Goal: Check status: Check status

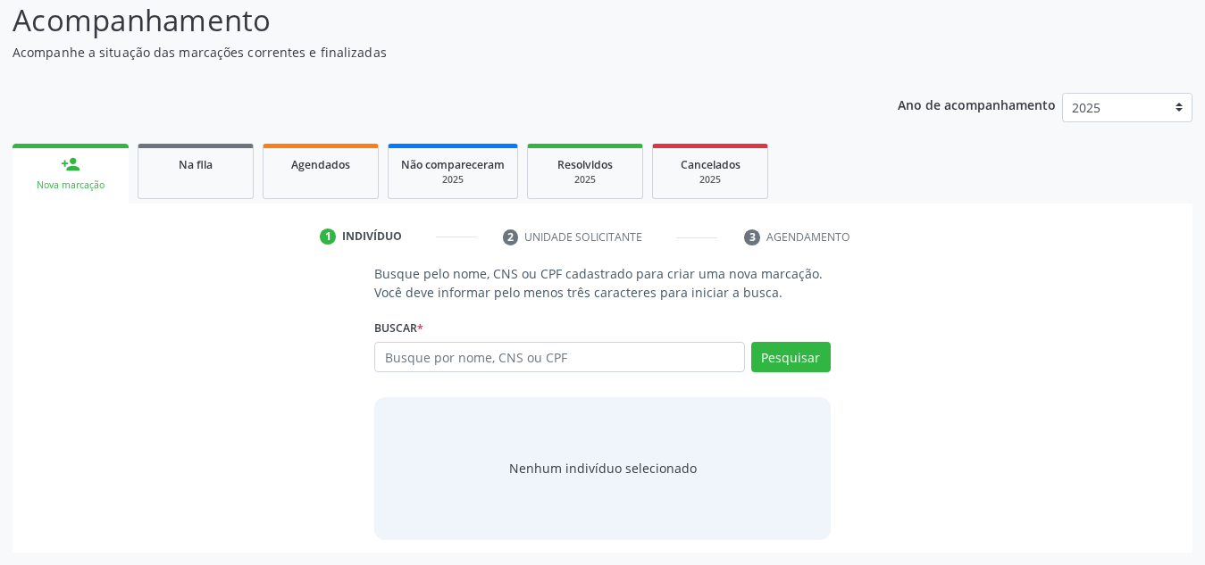
scroll to position [148, 0]
click at [188, 157] on span "Na fila" at bounding box center [196, 164] width 34 height 15
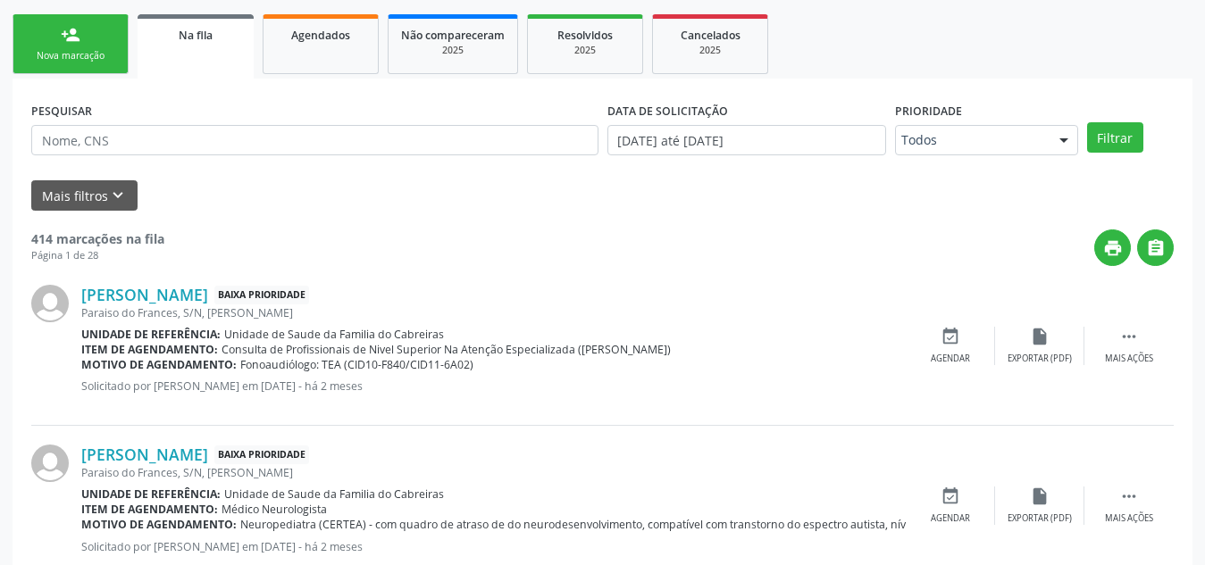
scroll to position [279, 0]
click at [353, 54] on link "Agendados" at bounding box center [321, 43] width 116 height 60
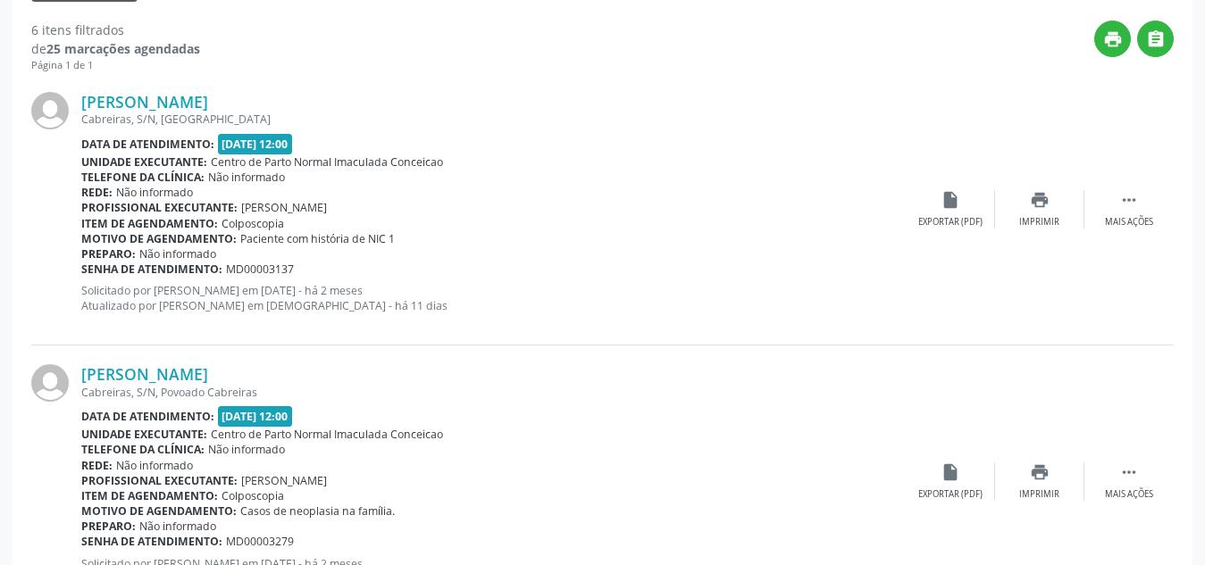
scroll to position [224, 0]
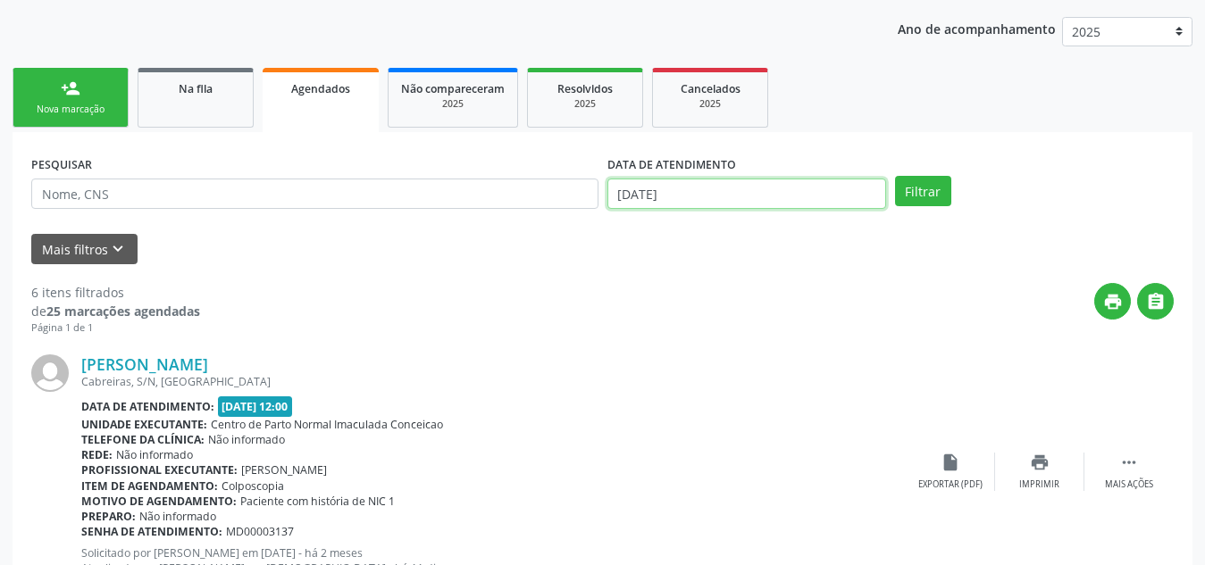
click at [721, 199] on input "[DATE]" at bounding box center [746, 194] width 279 height 30
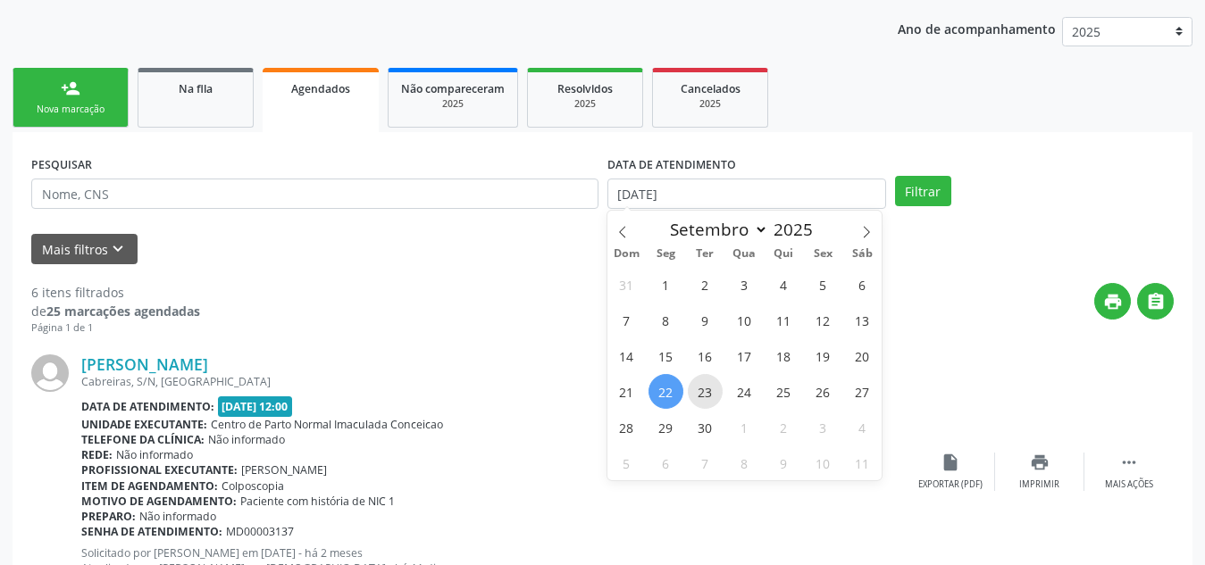
click at [708, 390] on span "23" at bounding box center [705, 391] width 35 height 35
type input "23/09/2025"
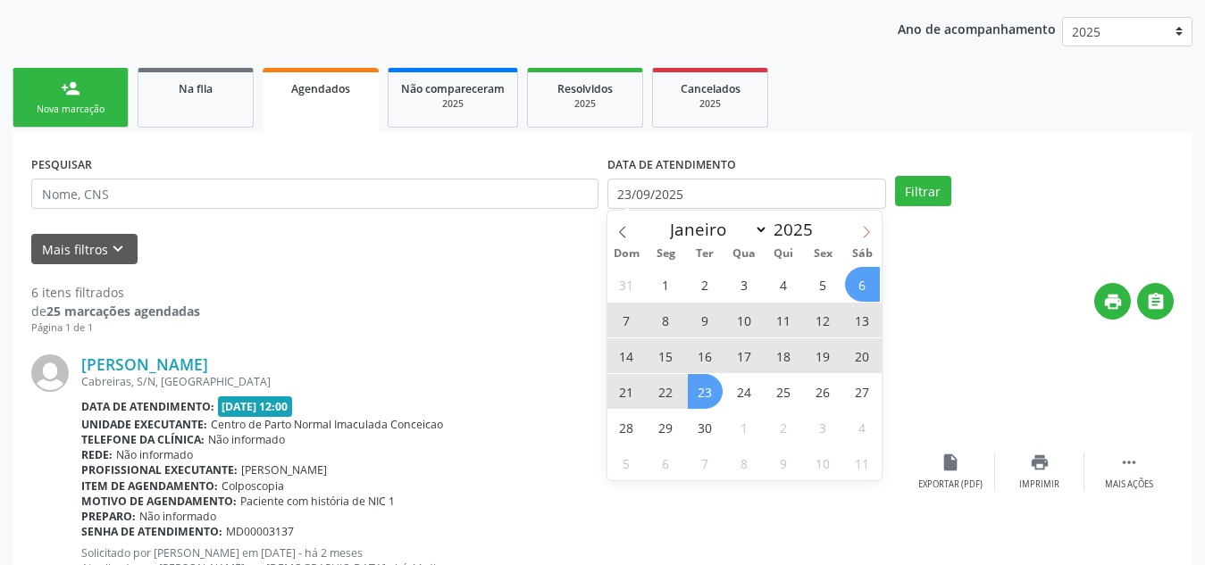
click at [867, 228] on icon at bounding box center [866, 232] width 13 height 13
select select "9"
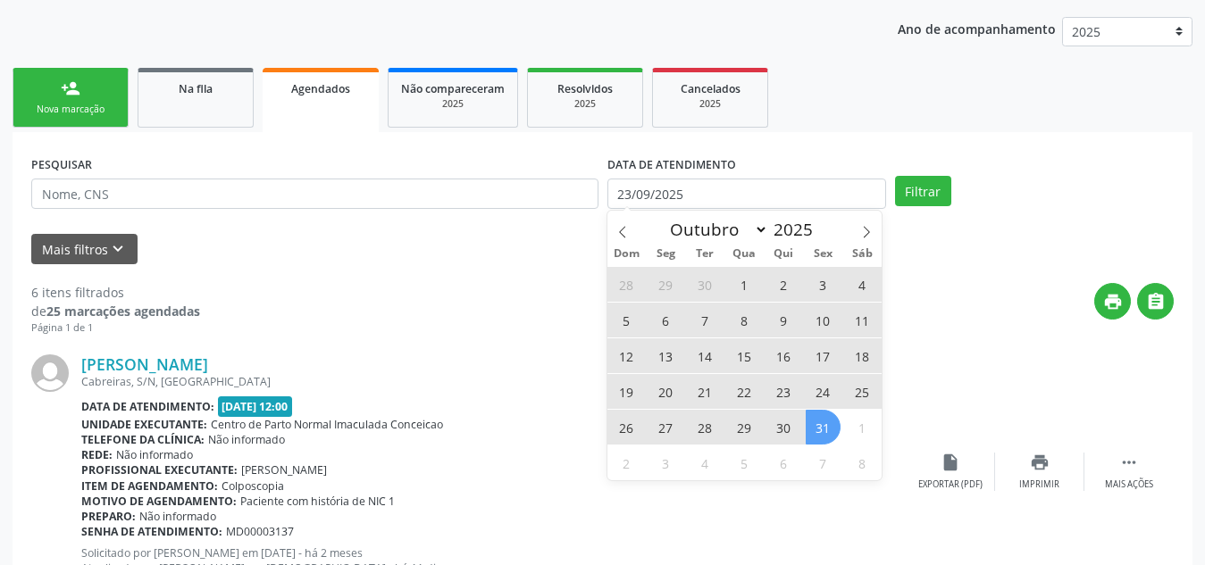
click at [816, 436] on span "31" at bounding box center [823, 427] width 35 height 35
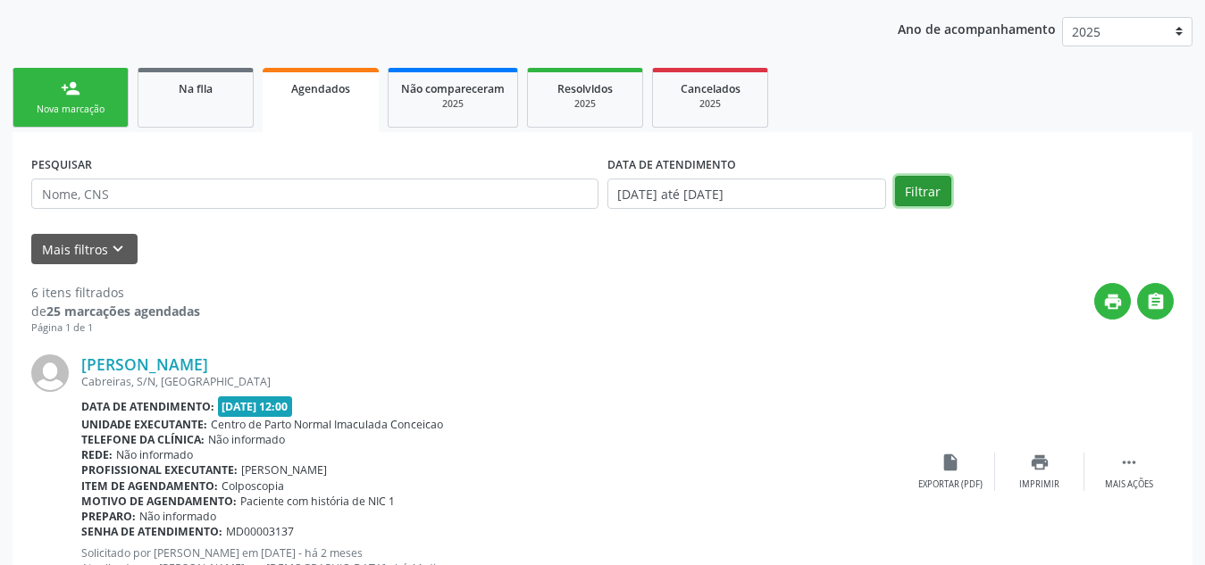
click at [917, 189] on button "Filtrar" at bounding box center [923, 191] width 56 height 30
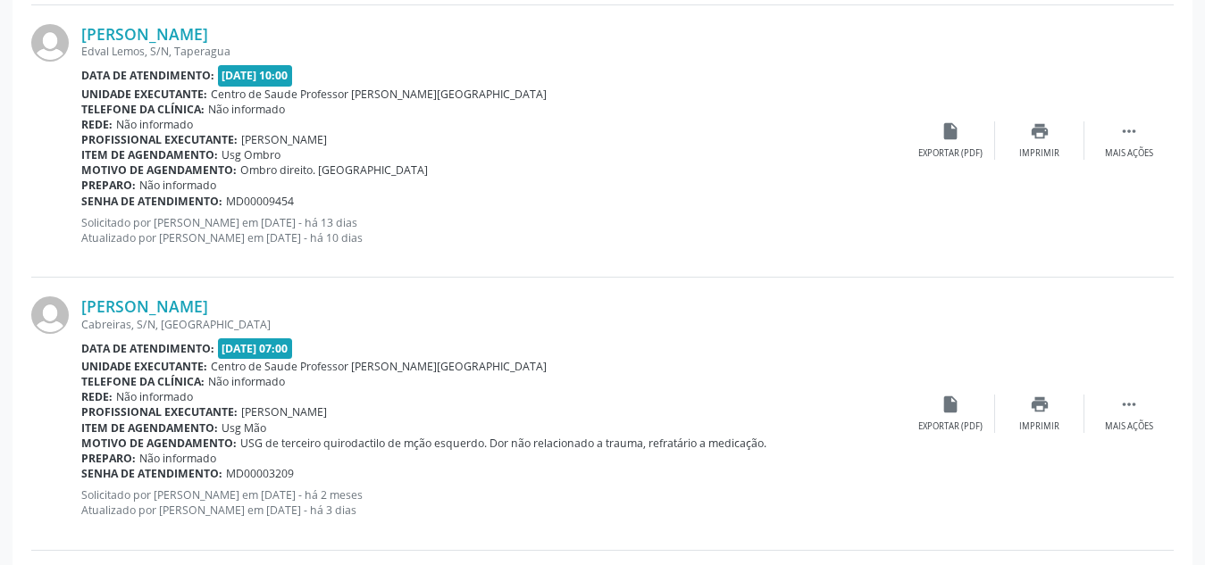
scroll to position [1647, 0]
click at [582, 61] on div "[PERSON_NAME] Edval Lemos, S/N, Taperagua Data de atendimento: [DATE] 10:00 Uni…" at bounding box center [493, 140] width 825 height 234
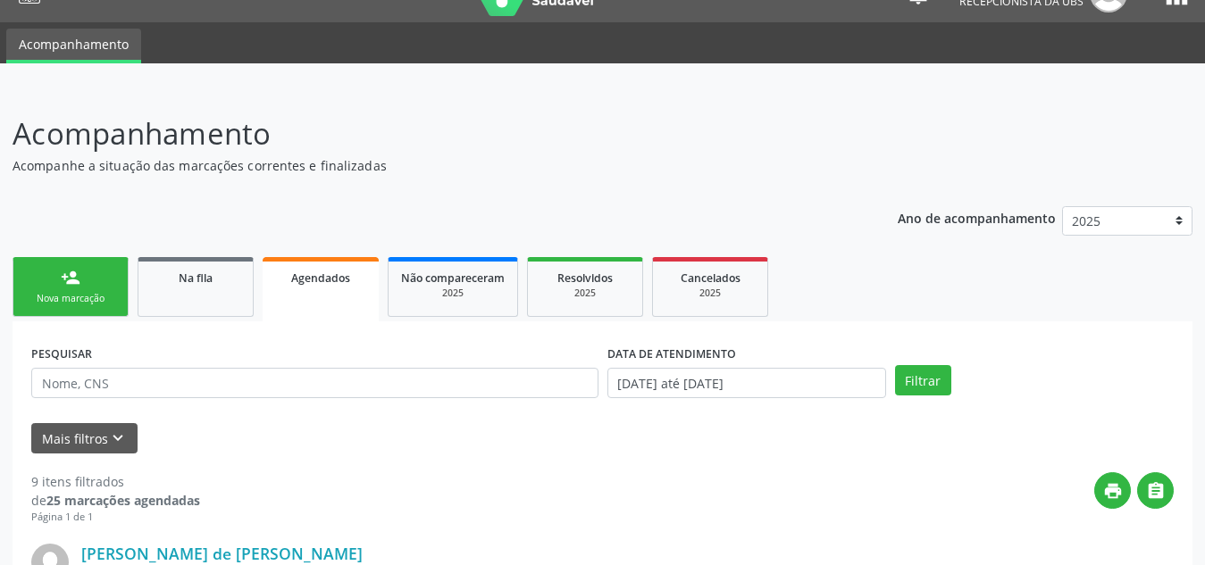
scroll to position [0, 0]
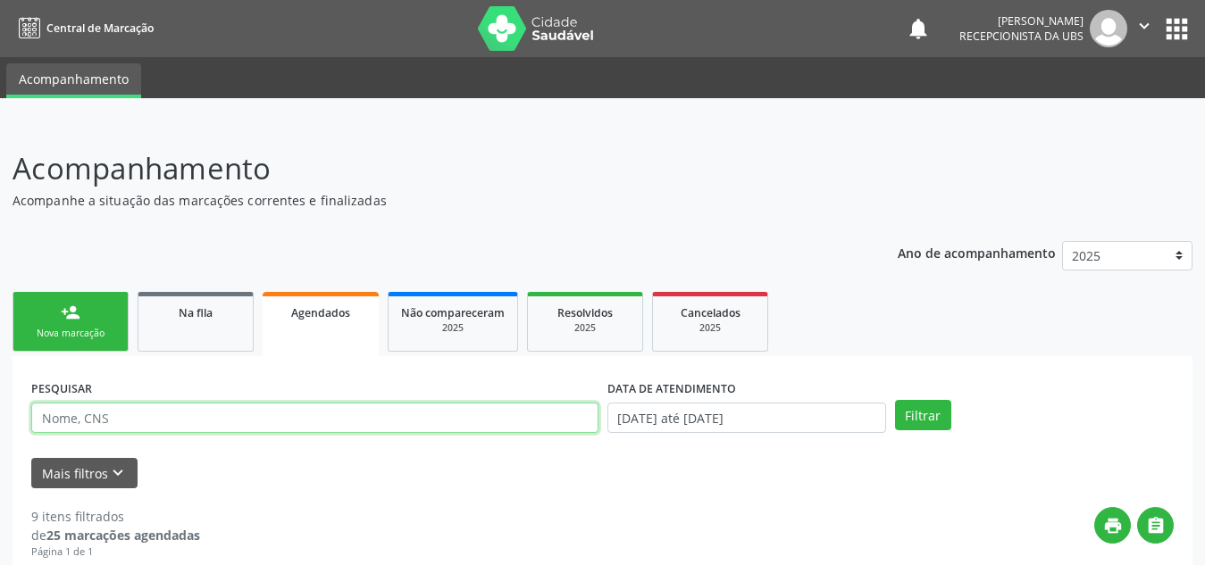
click at [141, 422] on input "text" at bounding box center [314, 418] width 567 height 30
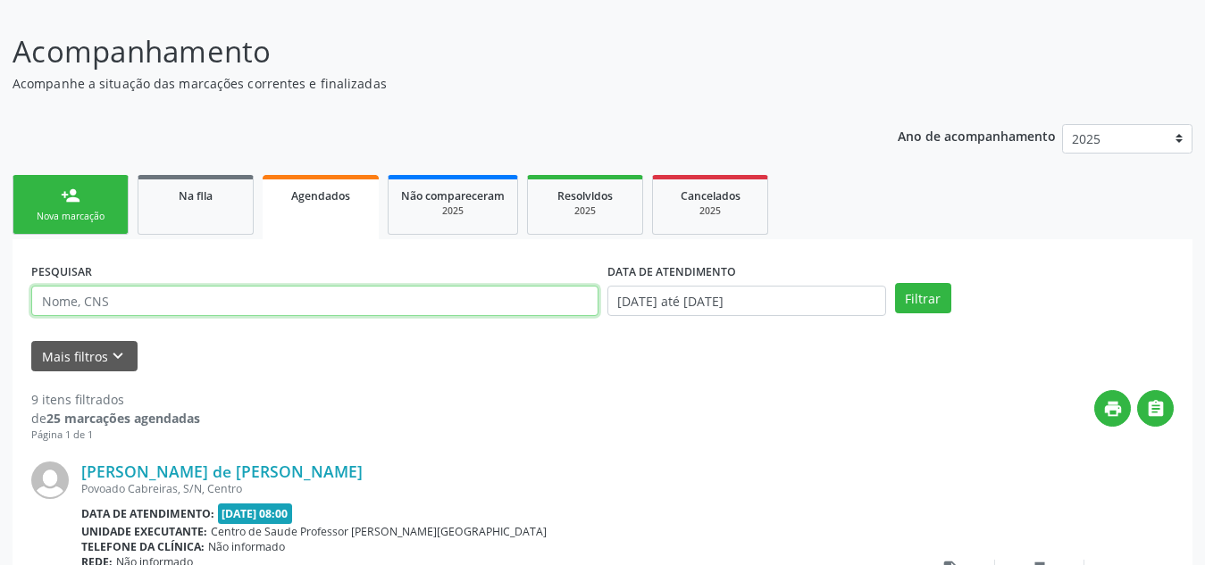
scroll to position [118, 0]
type input "v"
type input "[PERSON_NAME]"
click at [895, 282] on button "Filtrar" at bounding box center [923, 297] width 56 height 30
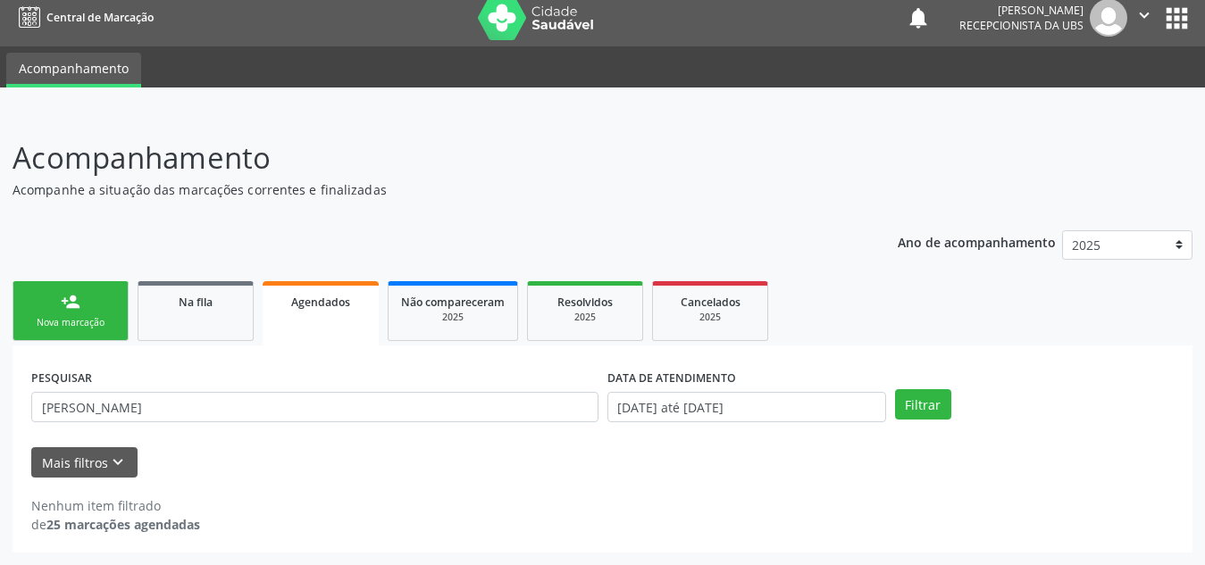
scroll to position [11, 0]
